Goal: Task Accomplishment & Management: Manage account settings

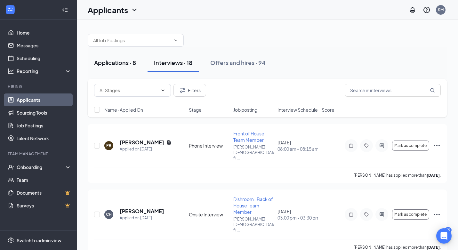
click at [108, 68] on button "Applications · 8" at bounding box center [115, 62] width 55 height 19
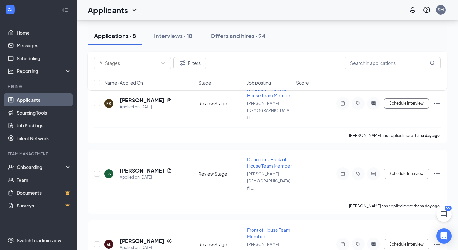
scroll to position [326, 0]
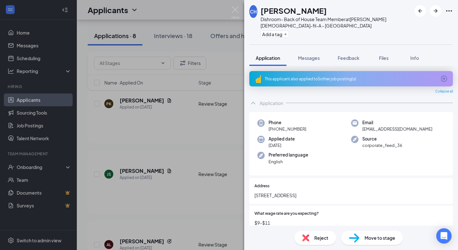
click at [308, 237] on img at bounding box center [305, 237] width 7 height 7
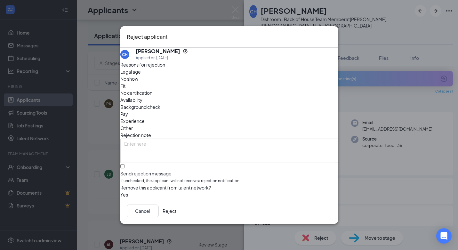
click at [176, 213] on button "Reject" at bounding box center [170, 210] width 14 height 13
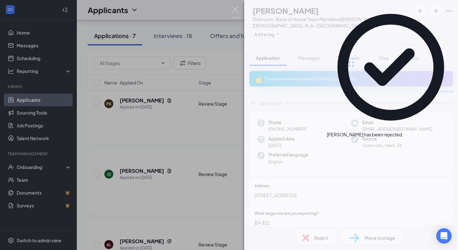
scroll to position [269, 0]
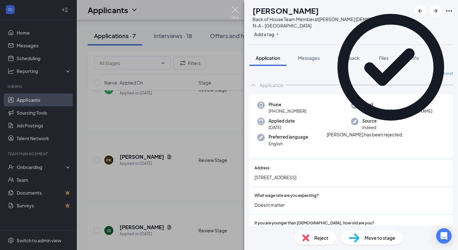
click at [236, 12] on img at bounding box center [235, 12] width 8 height 12
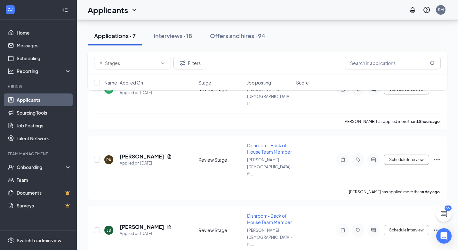
scroll to position [269, 0]
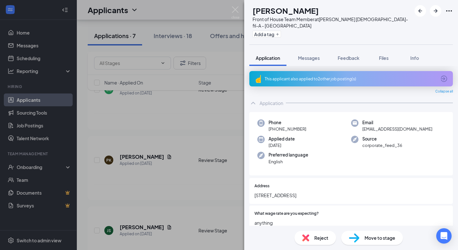
click at [321, 76] on div "This applicant also applied to 2 other job posting(s)" at bounding box center [351, 78] width 204 height 15
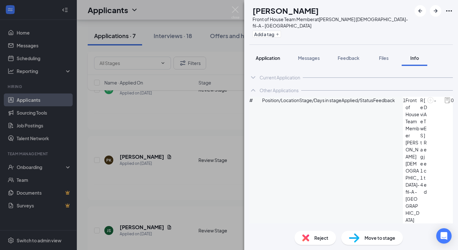
click at [264, 55] on span "Application" at bounding box center [268, 58] width 24 height 6
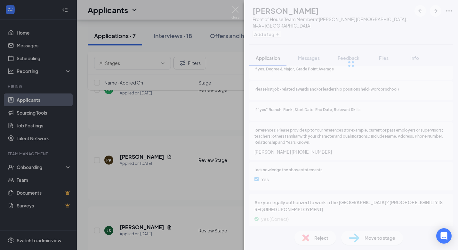
scroll to position [694, 0]
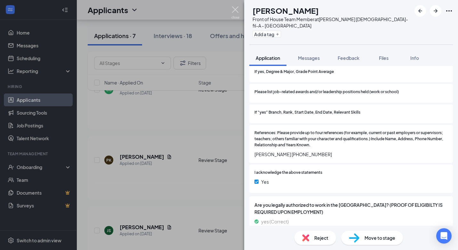
click at [237, 8] on img at bounding box center [235, 12] width 8 height 12
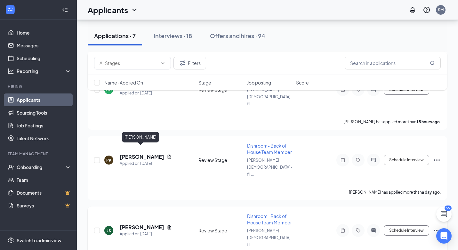
click at [138, 224] on h5 "[PERSON_NAME]" at bounding box center [142, 227] width 44 height 7
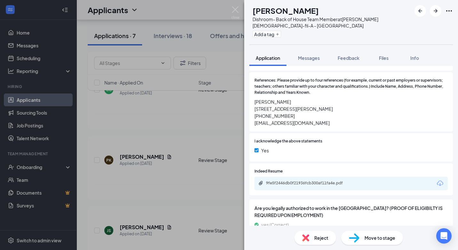
scroll to position [669, 0]
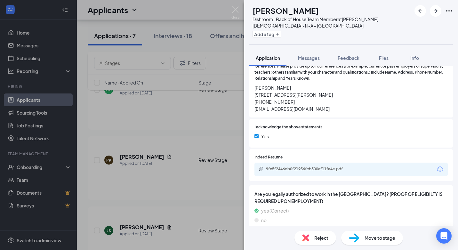
click at [305, 240] on img at bounding box center [305, 237] width 7 height 7
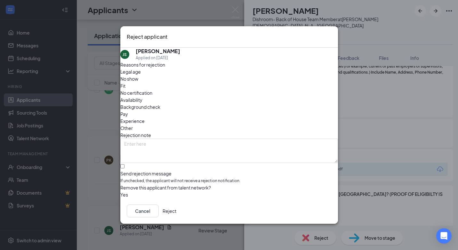
click at [125, 88] on span "Fit" at bounding box center [122, 85] width 5 height 7
click at [131, 170] on div at bounding box center [229, 170] width 218 height 0
click at [124, 164] on input "Send rejection message If unchecked, the applicant will not receive a rejection…" at bounding box center [122, 166] width 4 height 4
checkbox input "true"
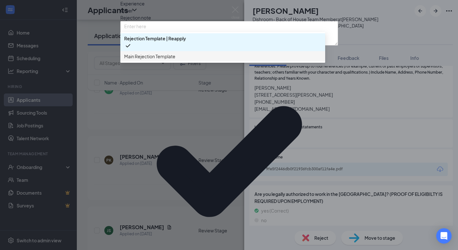
click at [155, 60] on span "Main Rejection Template" at bounding box center [149, 56] width 51 height 7
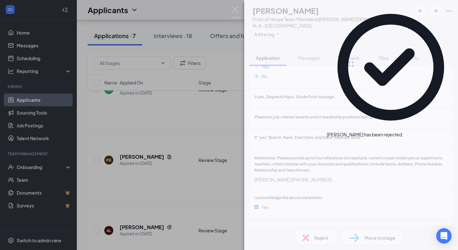
scroll to position [213, 0]
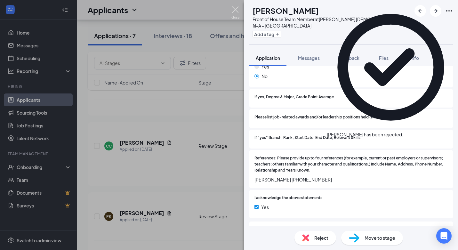
click at [236, 7] on img at bounding box center [235, 12] width 8 height 12
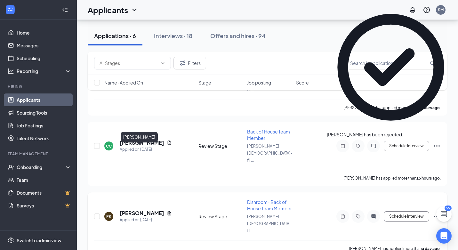
click at [127, 210] on h5 "[PERSON_NAME]" at bounding box center [142, 213] width 44 height 7
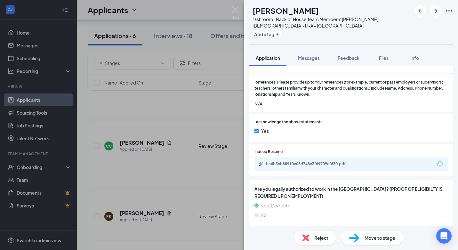
scroll to position [815, 0]
click at [305, 237] on img at bounding box center [305, 237] width 7 height 7
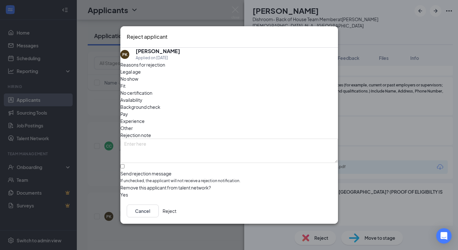
click at [262, 96] on div "Availability" at bounding box center [229, 99] width 218 height 7
click at [131, 170] on div at bounding box center [229, 170] width 218 height 0
click at [124, 164] on input "Send rejection message If unchecked, the applicant will not receive a rejection…" at bounding box center [122, 166] width 4 height 4
checkbox input "true"
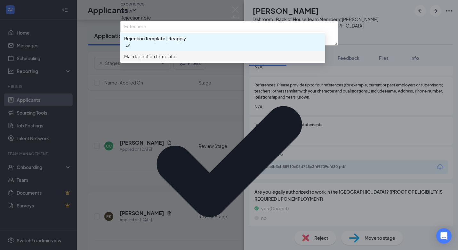
click at [169, 60] on span "Main Rejection Template" at bounding box center [149, 56] width 51 height 7
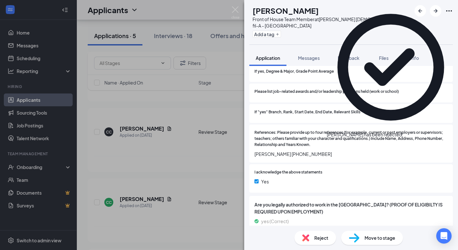
scroll to position [694, 0]
click at [235, 9] on img at bounding box center [235, 12] width 8 height 12
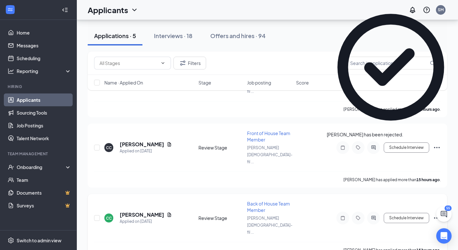
scroll to position [139, 0]
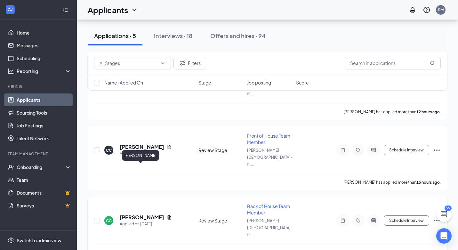
click at [131, 214] on h5 "[PERSON_NAME]" at bounding box center [142, 217] width 44 height 7
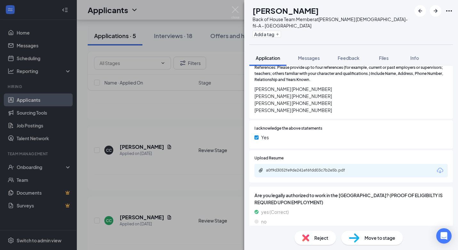
scroll to position [855, 0]
click at [315, 168] on div "a0f9d3052fe9de241ef6fdd03c7b2e5b.pdf" at bounding box center [311, 170] width 90 height 5
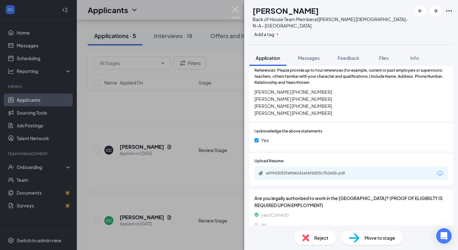
click at [235, 11] on img at bounding box center [235, 12] width 8 height 12
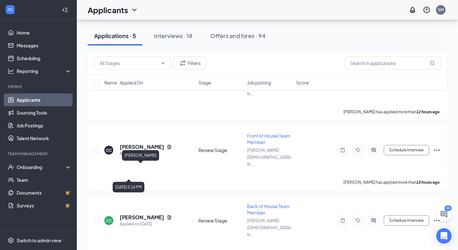
click at [131, 214] on h5 "[PERSON_NAME]" at bounding box center [142, 217] width 44 height 7
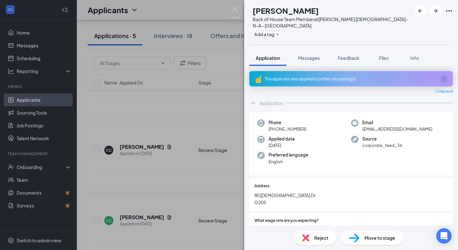
click at [318, 76] on div "This applicant also applied to 1 other job posting(s)" at bounding box center [351, 78] width 172 height 5
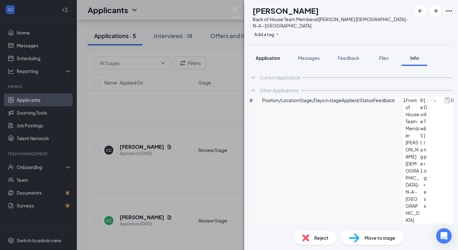
click at [272, 55] on span "Application" at bounding box center [268, 58] width 24 height 6
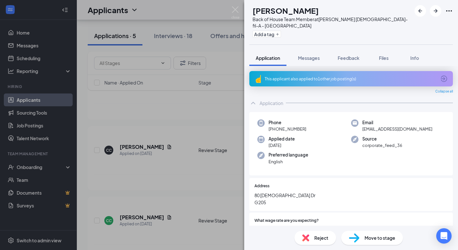
click at [370, 239] on span "Move to stage" at bounding box center [379, 237] width 31 height 7
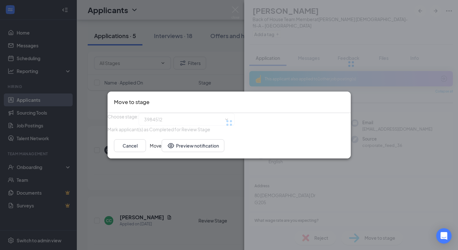
type input "Phone Interview (next stage)"
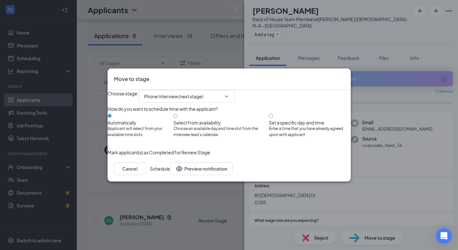
click at [170, 175] on button "Schedule" at bounding box center [160, 168] width 20 height 13
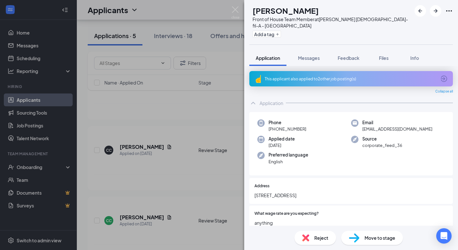
scroll to position [100, 0]
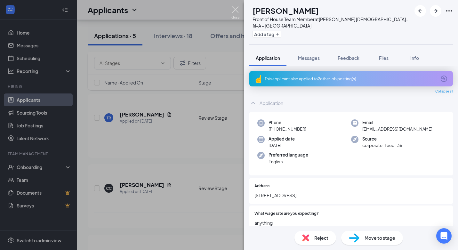
click at [234, 8] on img at bounding box center [235, 12] width 8 height 12
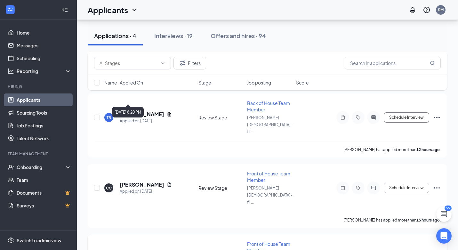
scroll to position [100, 0]
click at [138, 250] on h5 "[PERSON_NAME]" at bounding box center [142, 255] width 44 height 7
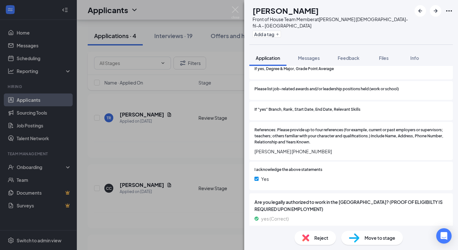
scroll to position [697, 0]
click at [354, 238] on img at bounding box center [354, 237] width 11 height 9
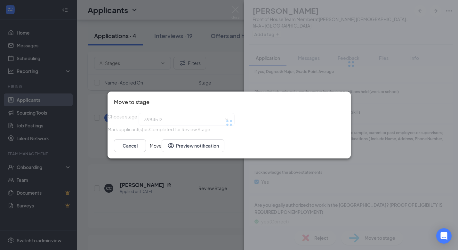
type input "Phone Interview (next stage)"
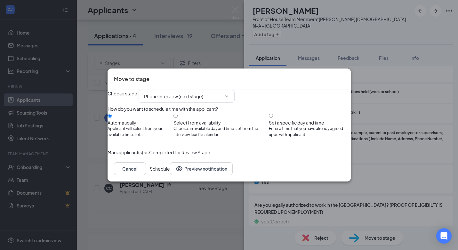
click at [170, 175] on button "Schedule" at bounding box center [160, 168] width 20 height 13
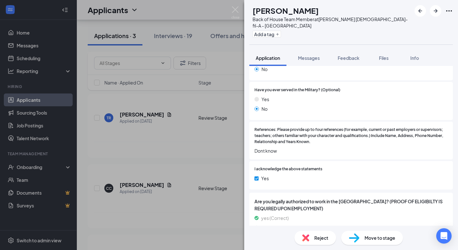
scroll to position [512, 0]
click at [237, 8] on img at bounding box center [235, 12] width 8 height 12
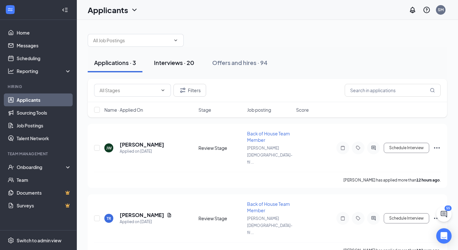
click at [166, 62] on div "Interviews · 20" at bounding box center [174, 63] width 40 height 8
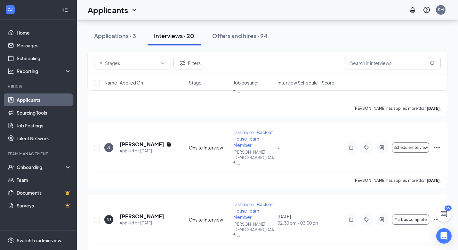
scroll to position [870, 0]
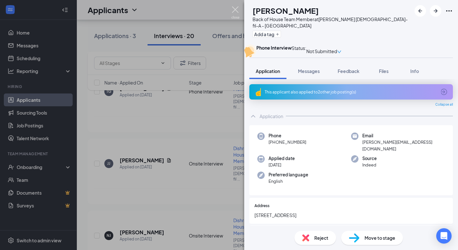
click at [238, 9] on img at bounding box center [235, 12] width 8 height 12
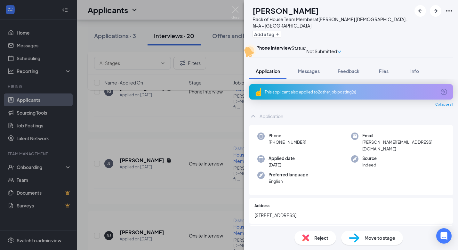
click at [305, 239] on img at bounding box center [305, 237] width 7 height 7
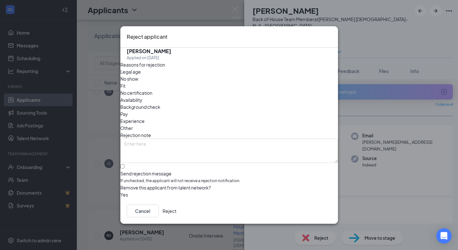
click at [176, 213] on button "Reject" at bounding box center [170, 210] width 14 height 13
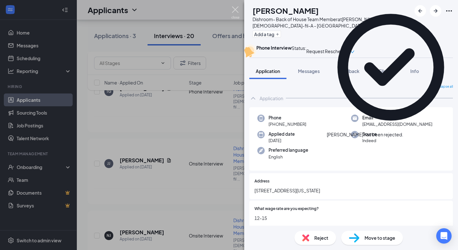
click at [236, 9] on img at bounding box center [235, 12] width 8 height 12
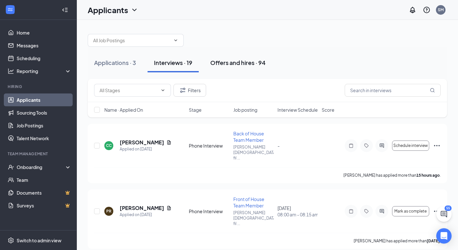
click at [217, 63] on div "Offers and hires · 94" at bounding box center [237, 63] width 55 height 8
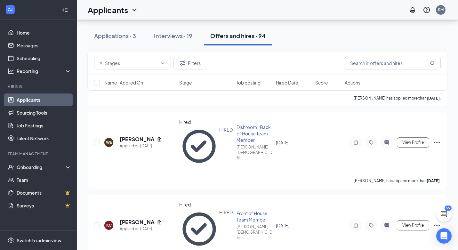
scroll to position [74, 0]
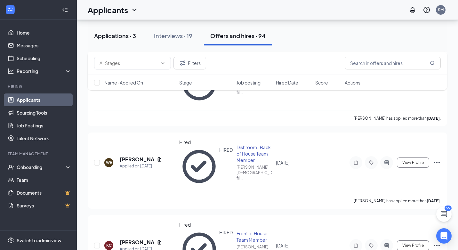
click at [112, 36] on div "Applications · 3" at bounding box center [115, 36] width 42 height 8
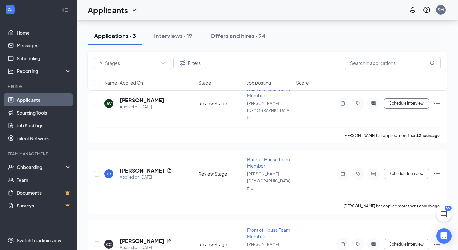
scroll to position [44, 0]
click at [161, 36] on div "Interviews · 19" at bounding box center [173, 36] width 38 height 8
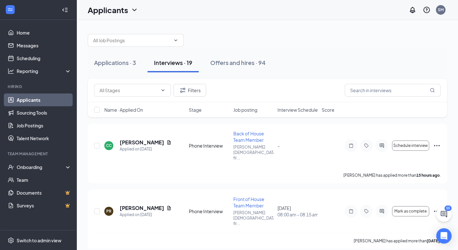
click at [30, 100] on link "Applicants" at bounding box center [44, 99] width 55 height 13
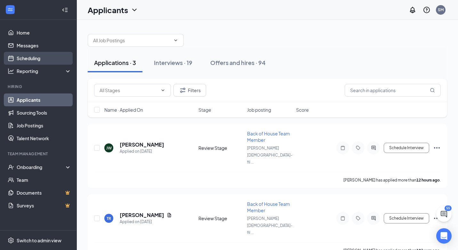
click at [22, 58] on link "Scheduling" at bounding box center [44, 58] width 55 height 13
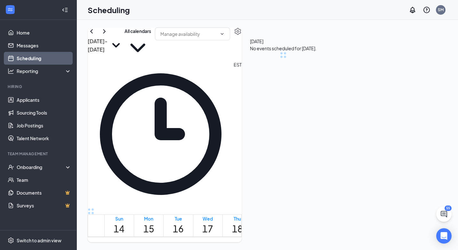
scroll to position [315, 0]
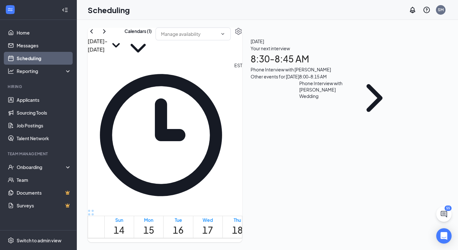
click at [349, 66] on h1 "8:30 - 8:45 AM" at bounding box center [325, 59] width 149 height 14
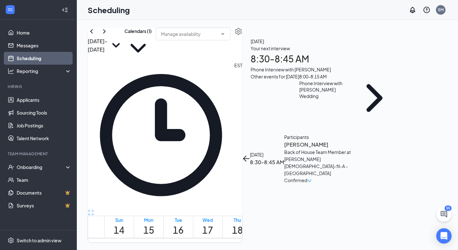
click at [341, 140] on h3 "[PERSON_NAME]" at bounding box center [317, 144] width 67 height 8
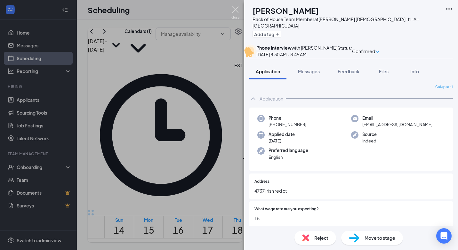
click at [235, 8] on img at bounding box center [235, 12] width 8 height 12
